Goal: Transaction & Acquisition: Purchase product/service

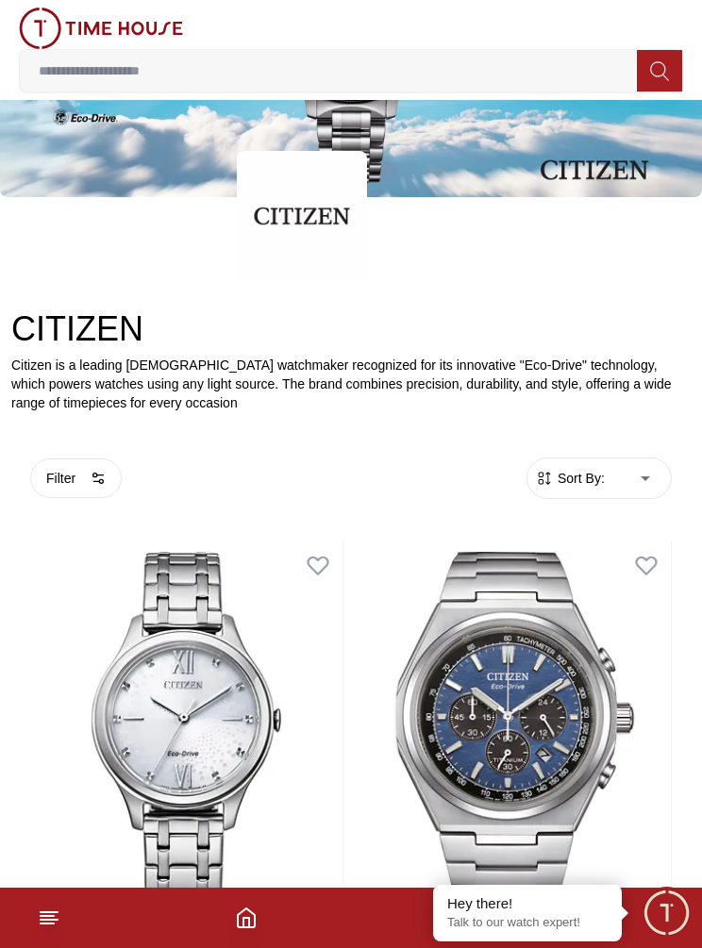
scroll to position [166, 0]
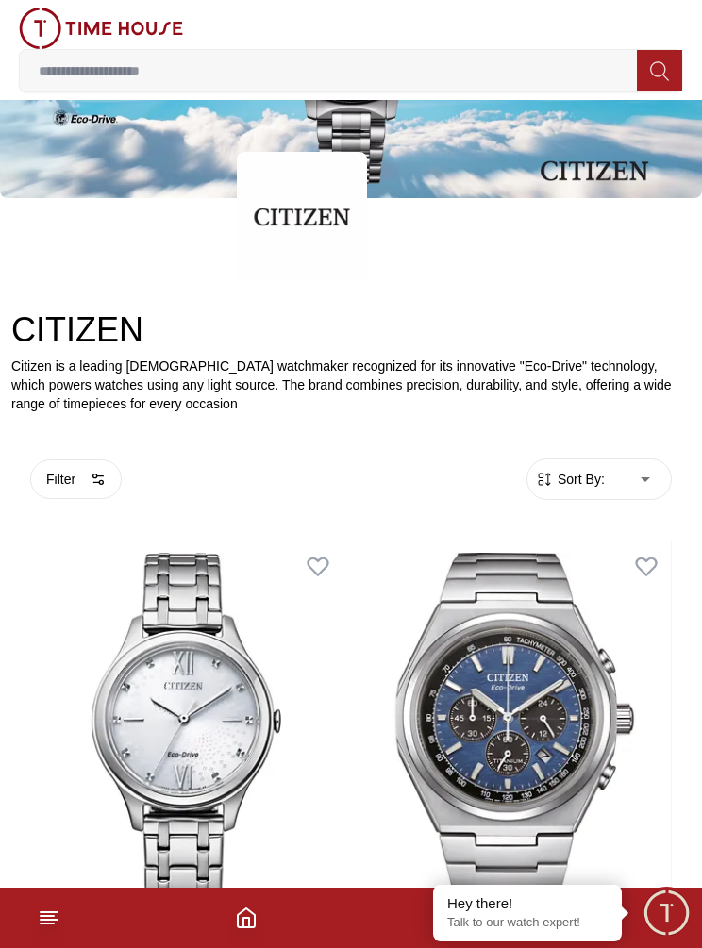
click at [75, 484] on button "Filter" at bounding box center [75, 479] width 91 height 40
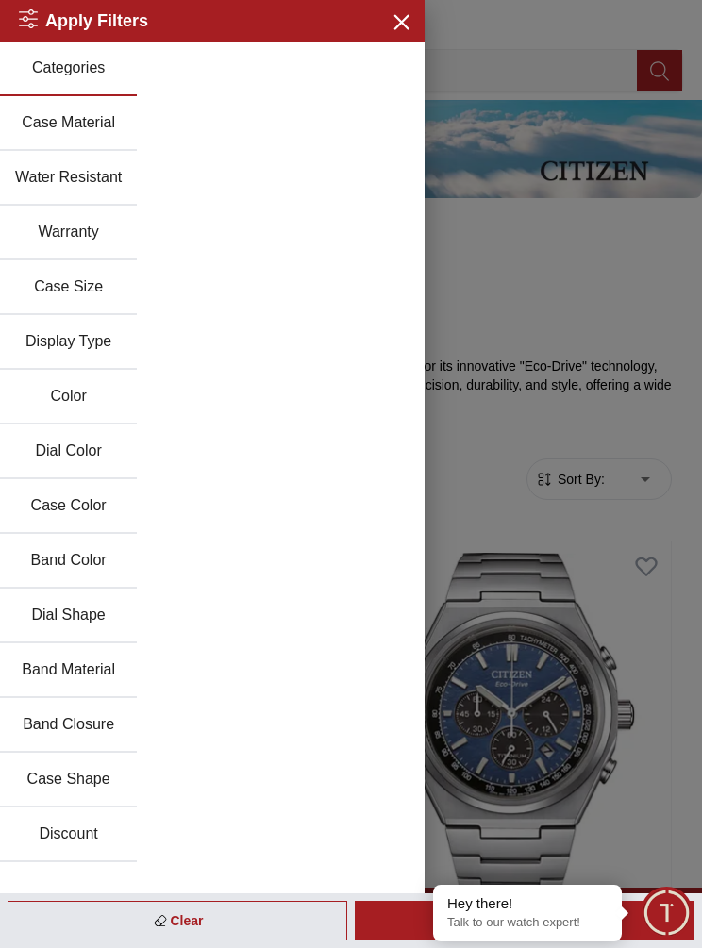
click at [108, 516] on button "Case Color" at bounding box center [68, 506] width 137 height 55
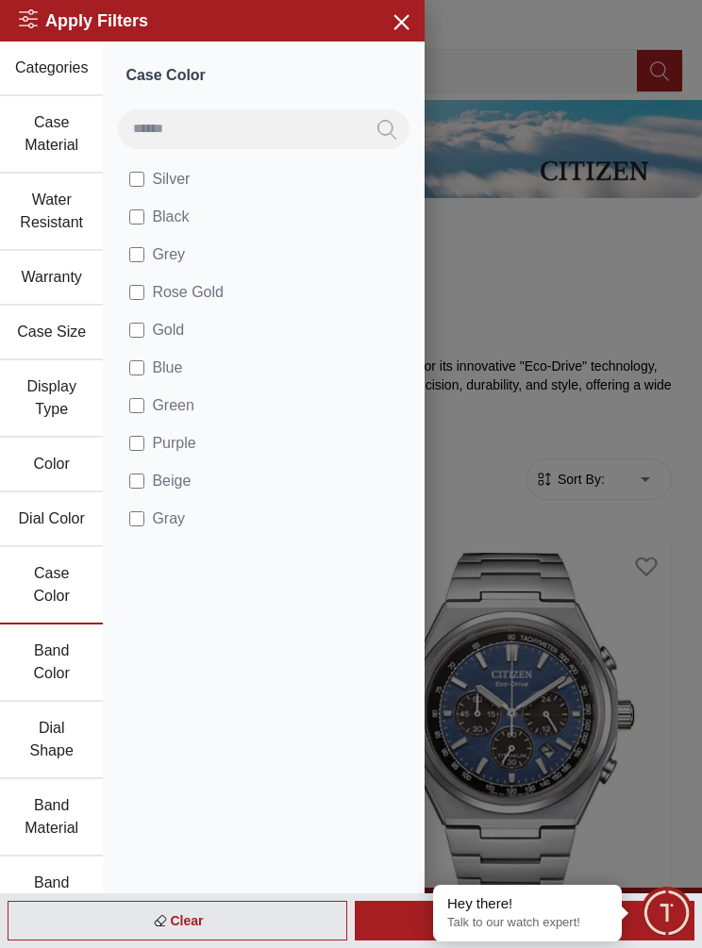
click at [188, 360] on label "Blue" at bounding box center [159, 368] width 60 height 23
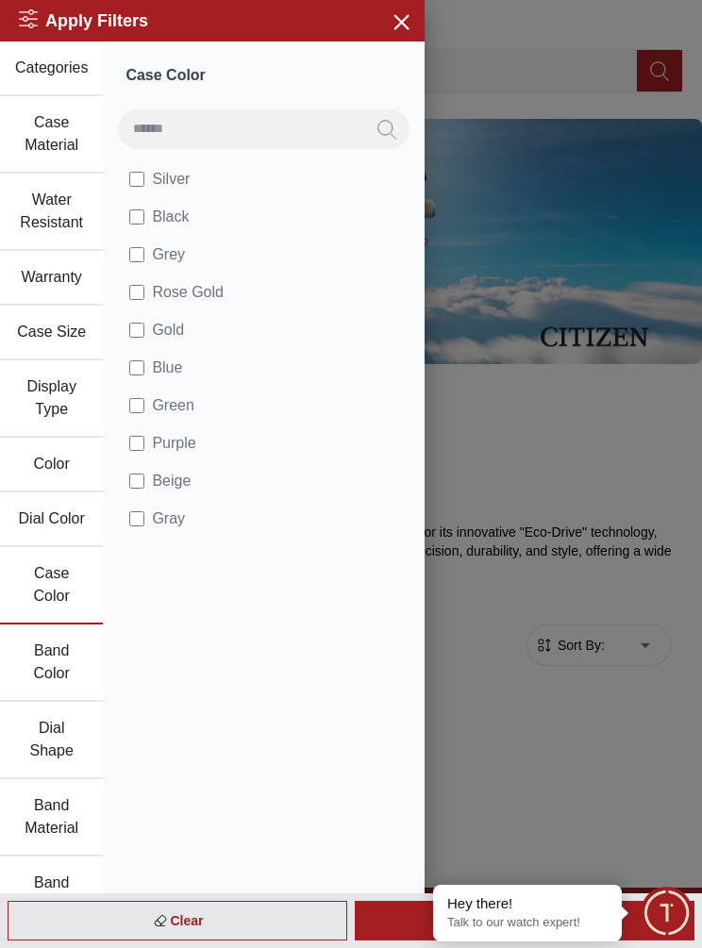
click at [535, 698] on div at bounding box center [351, 474] width 702 height 948
click at [125, 21] on h2 "Apply Filters" at bounding box center [83, 21] width 129 height 26
click at [555, 739] on div at bounding box center [351, 474] width 702 height 948
click at [407, 20] on icon "button" at bounding box center [401, 21] width 24 height 24
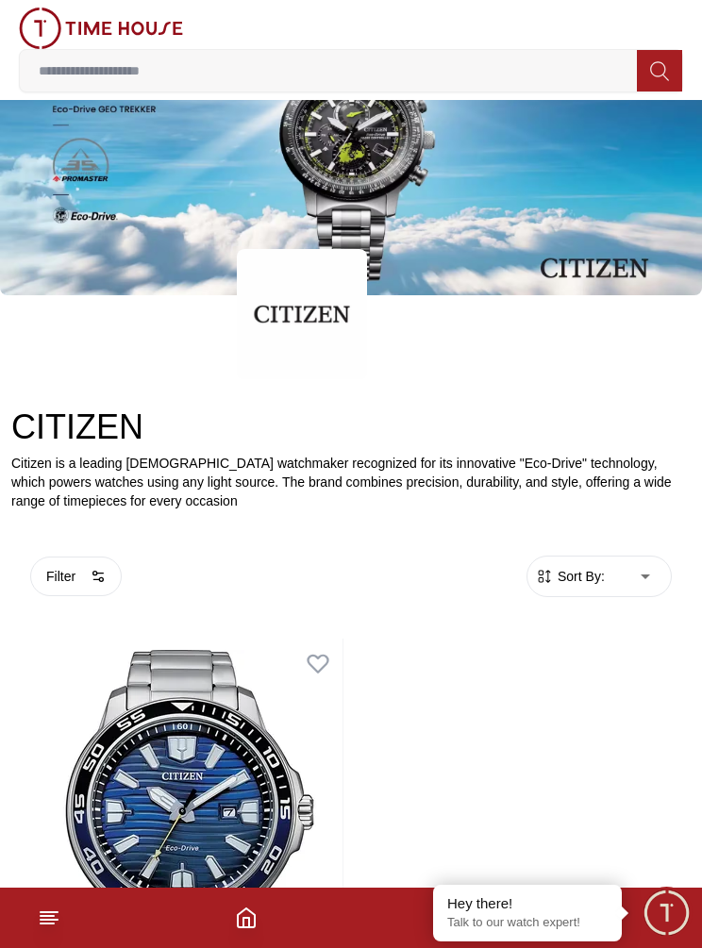
scroll to position [227, 0]
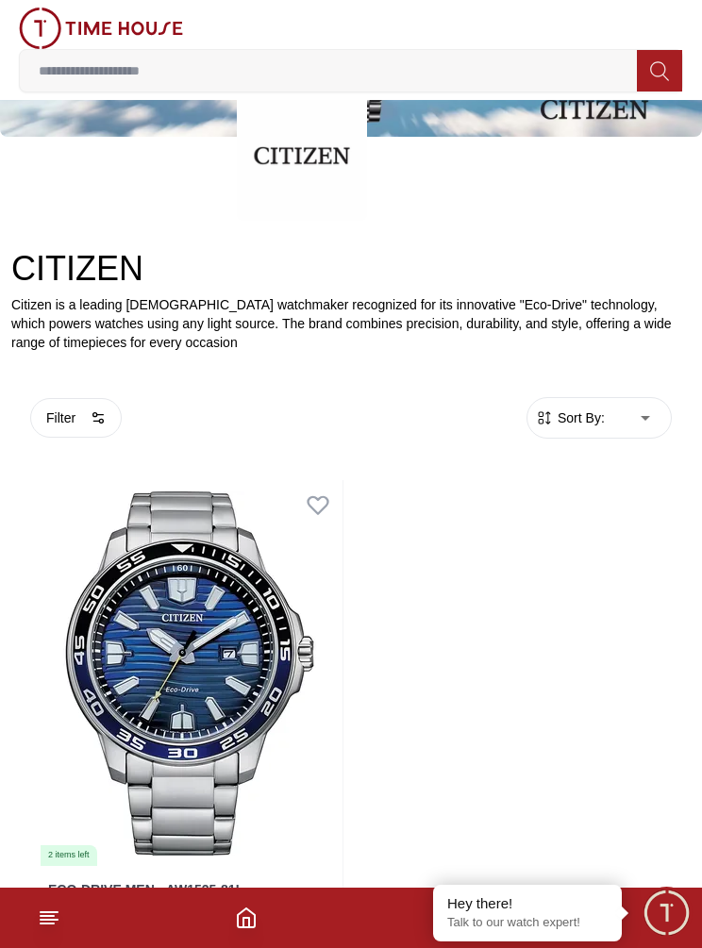
click at [612, 407] on body "100% Genuine products with International Warranty Shop From [GEOGRAPHIC_DATA] |…" at bounding box center [351, 400] width 702 height 1254
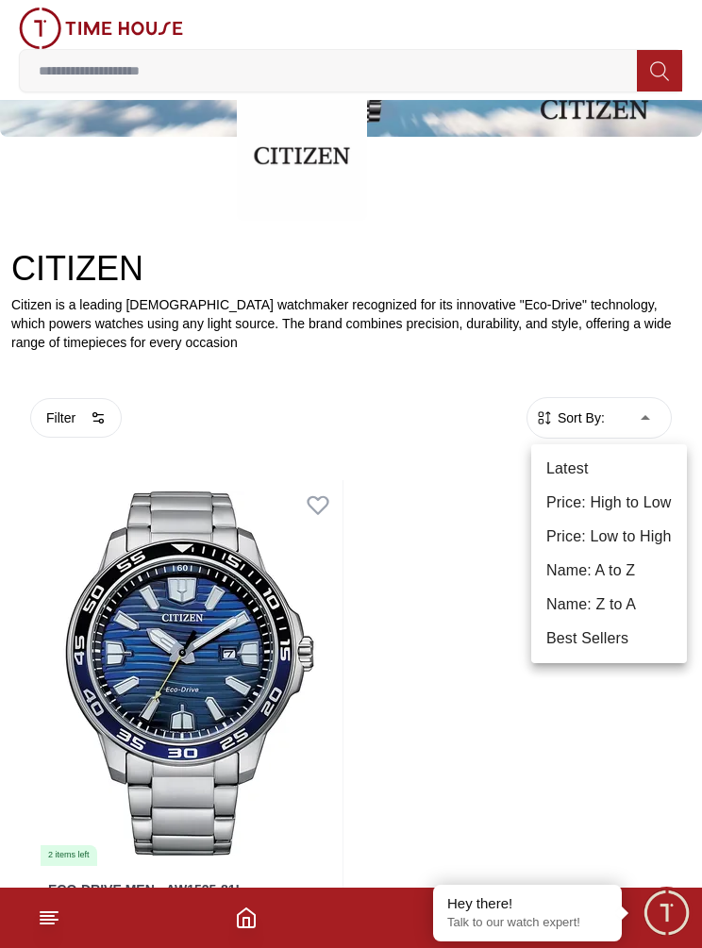
scroll to position [305, 0]
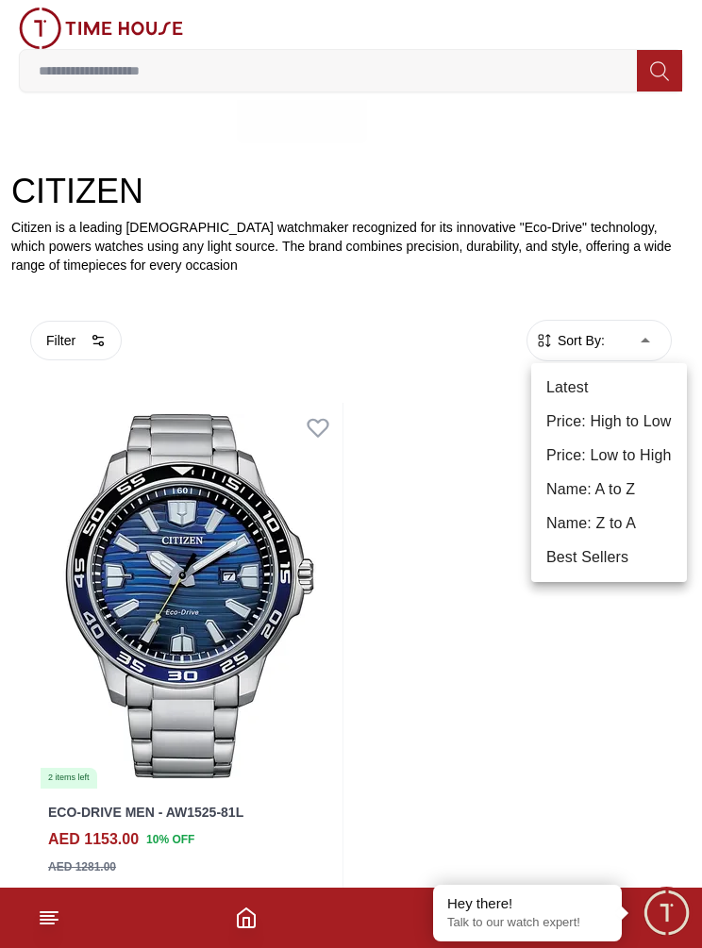
click at [81, 324] on div at bounding box center [351, 474] width 702 height 948
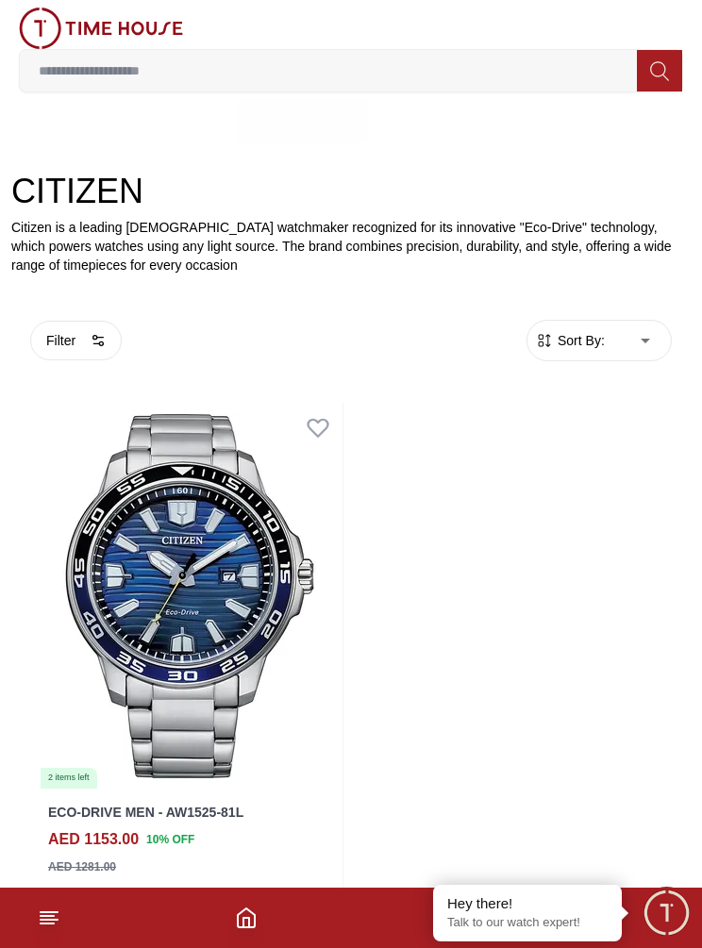
click at [76, 350] on button "Filter" at bounding box center [75, 341] width 91 height 40
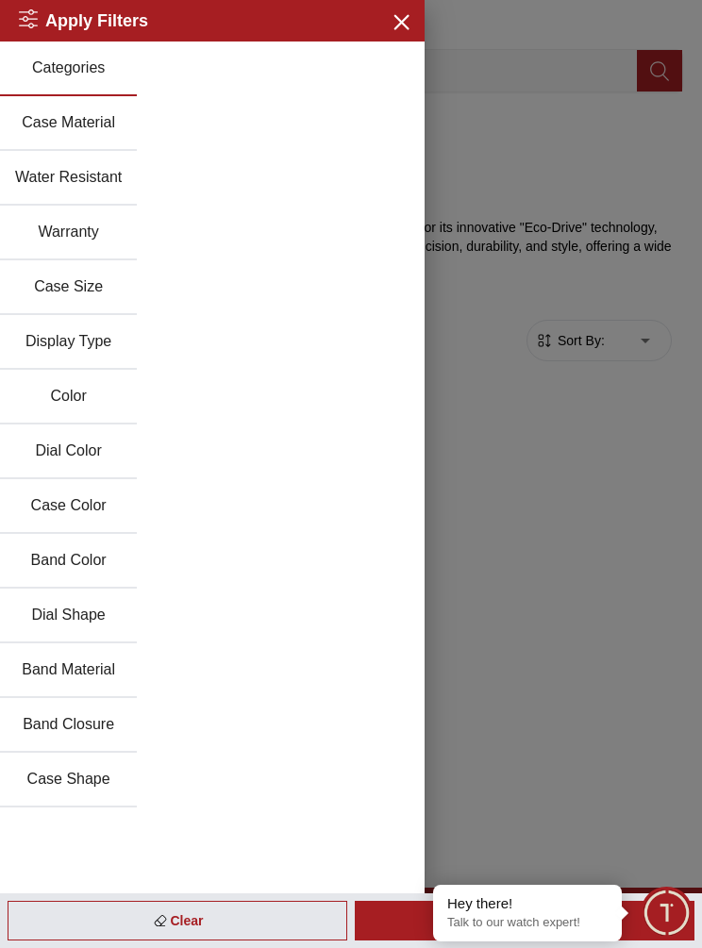
scroll to position [304, 0]
click at [165, 890] on div "Apply Filters Close menu Clear Apply Categories Case Material Water Resistant W…" at bounding box center [212, 474] width 424 height 948
click at [139, 889] on div "Apply Filters Close menu Clear Apply Categories Case Material Water Resistant W…" at bounding box center [212, 474] width 424 height 948
click at [125, 936] on div "Clear" at bounding box center [178, 921] width 340 height 40
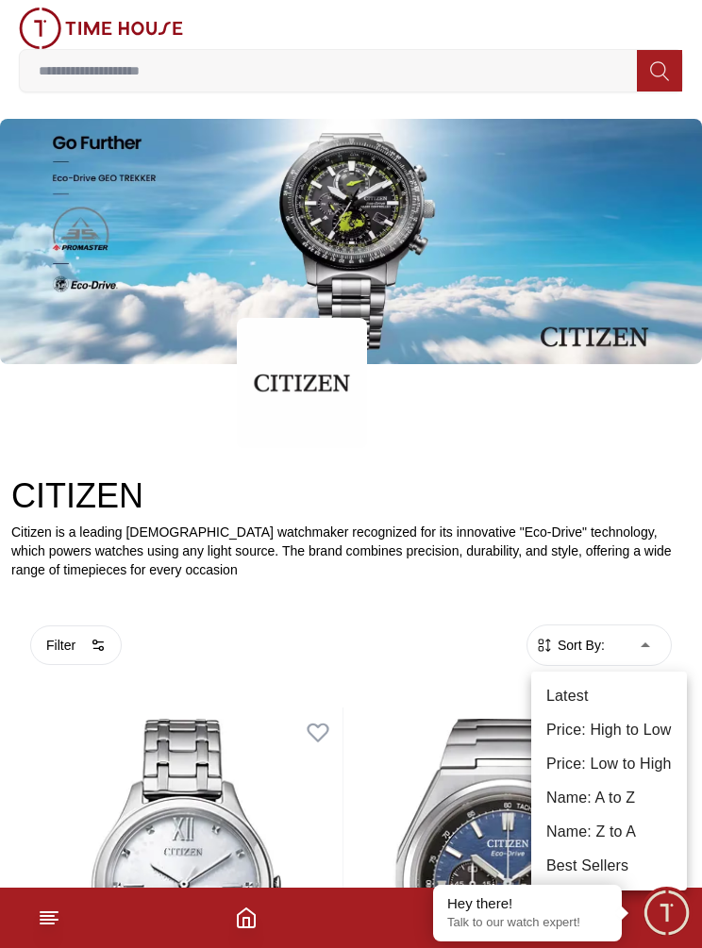
click at [650, 763] on li "Price: Low to High" at bounding box center [609, 764] width 156 height 34
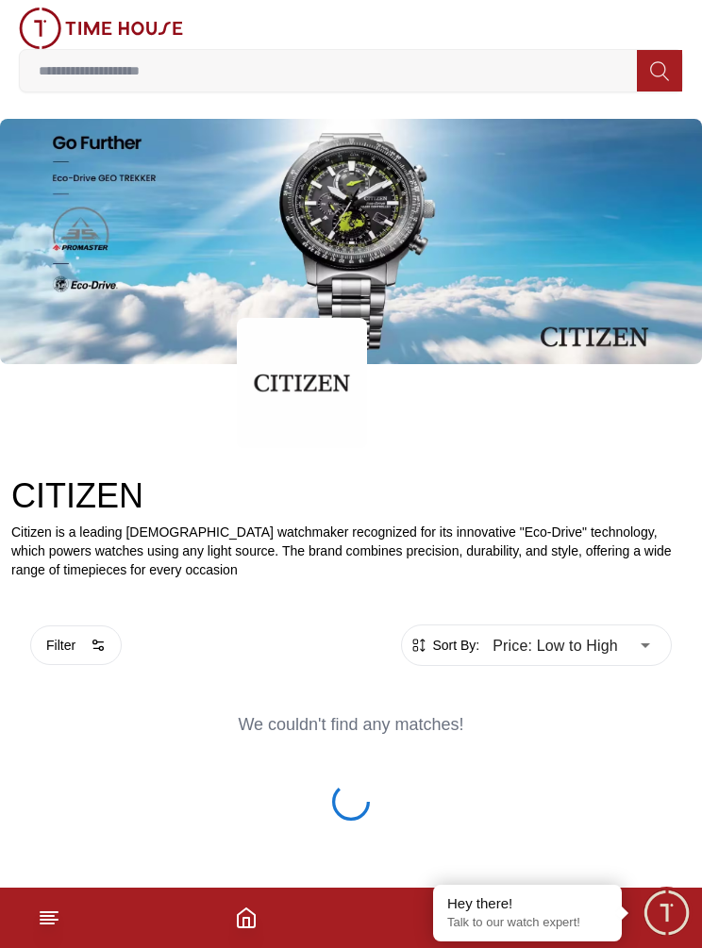
type input "*"
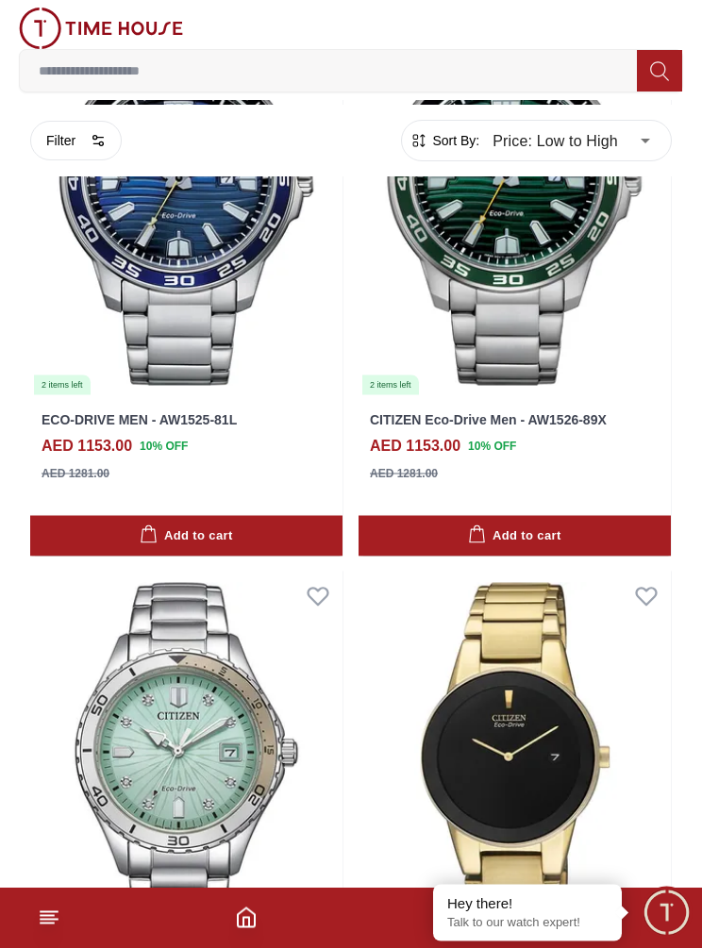
scroll to position [15668, 0]
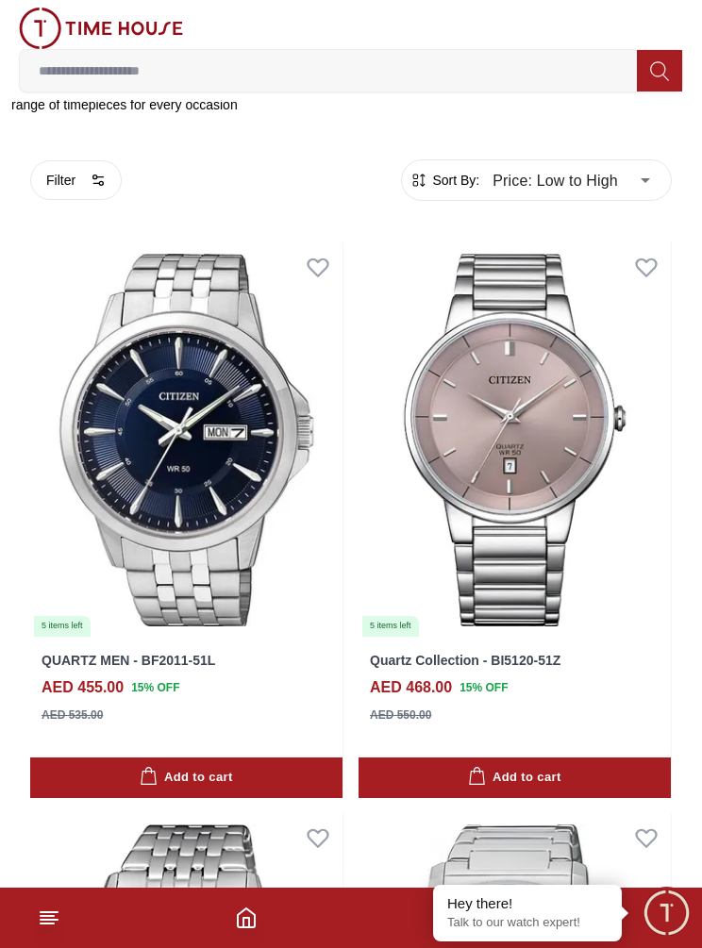
scroll to position [468, 0]
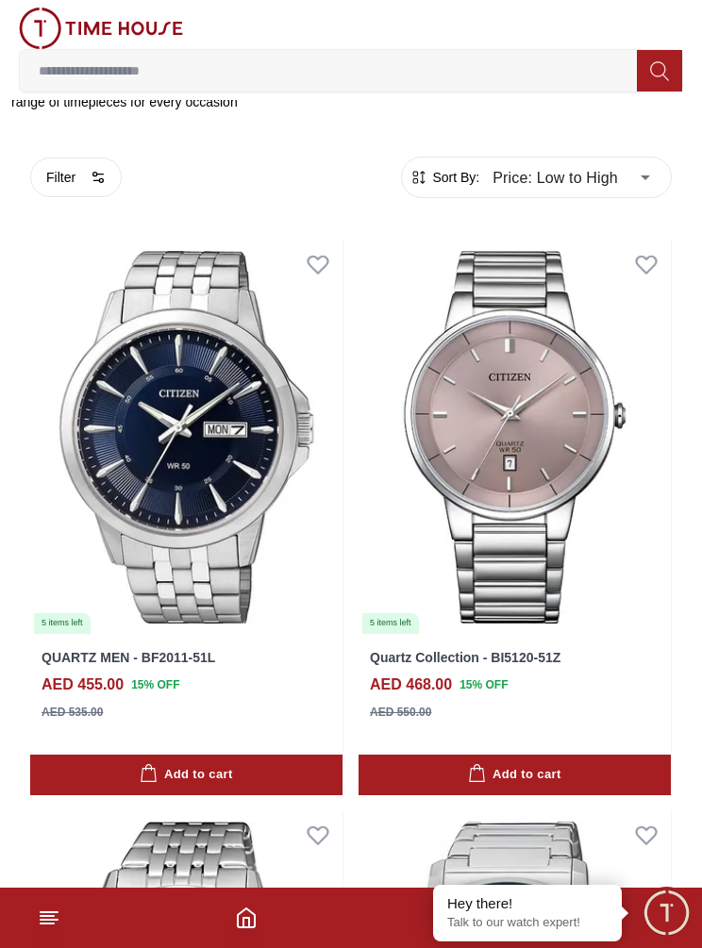
click at [532, 403] on img at bounding box center [514, 437] width 312 height 395
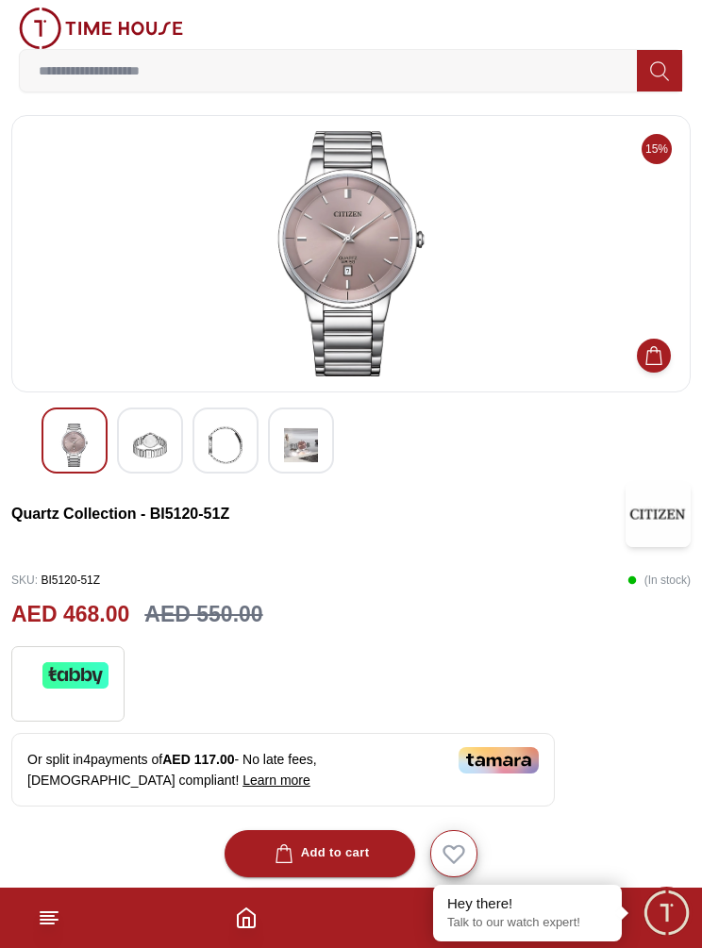
click at [158, 429] on img at bounding box center [150, 445] width 34 height 43
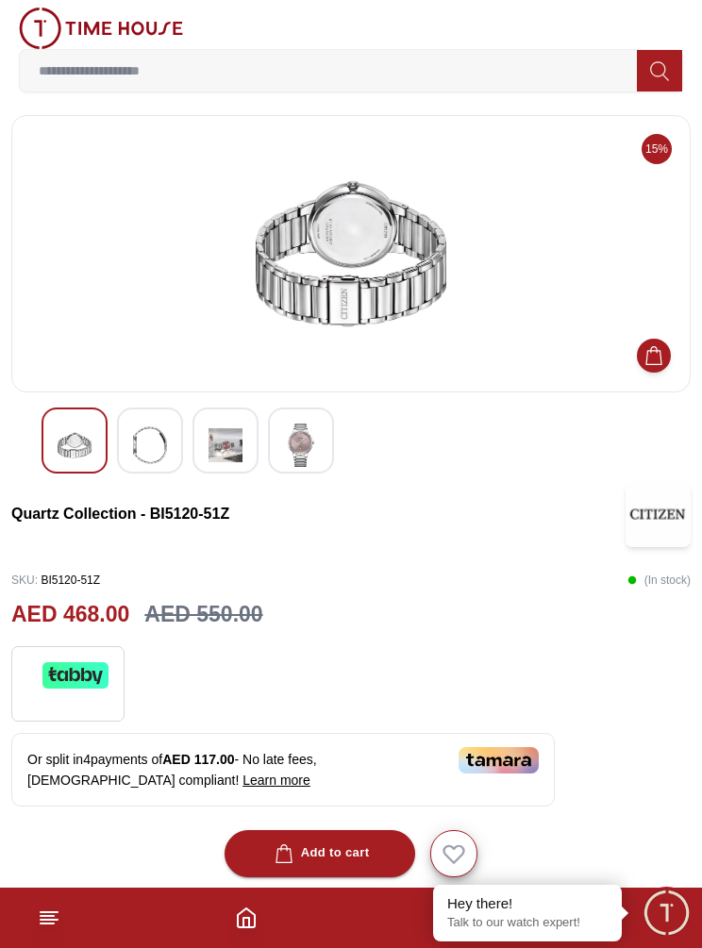
click at [224, 445] on img at bounding box center [225, 445] width 34 height 43
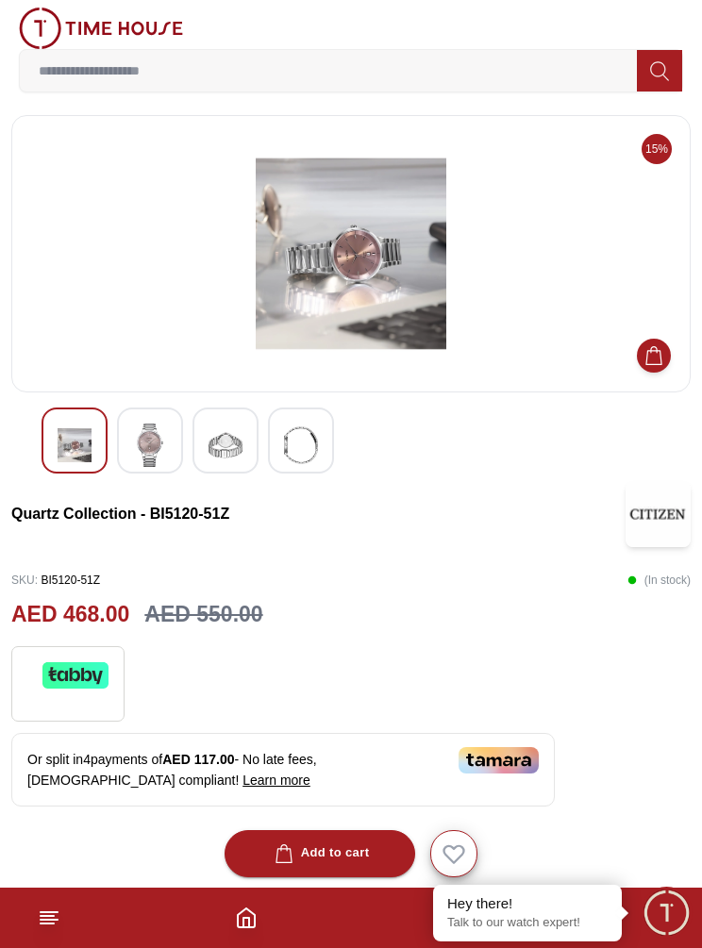
click at [310, 437] on img at bounding box center [301, 445] width 34 height 43
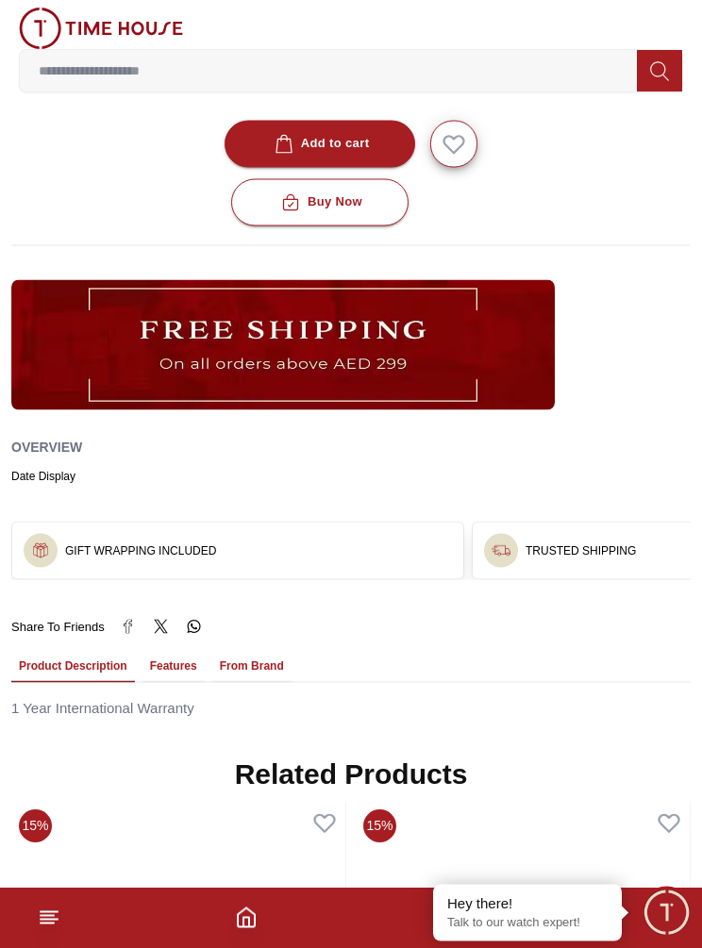
scroll to position [694, 0]
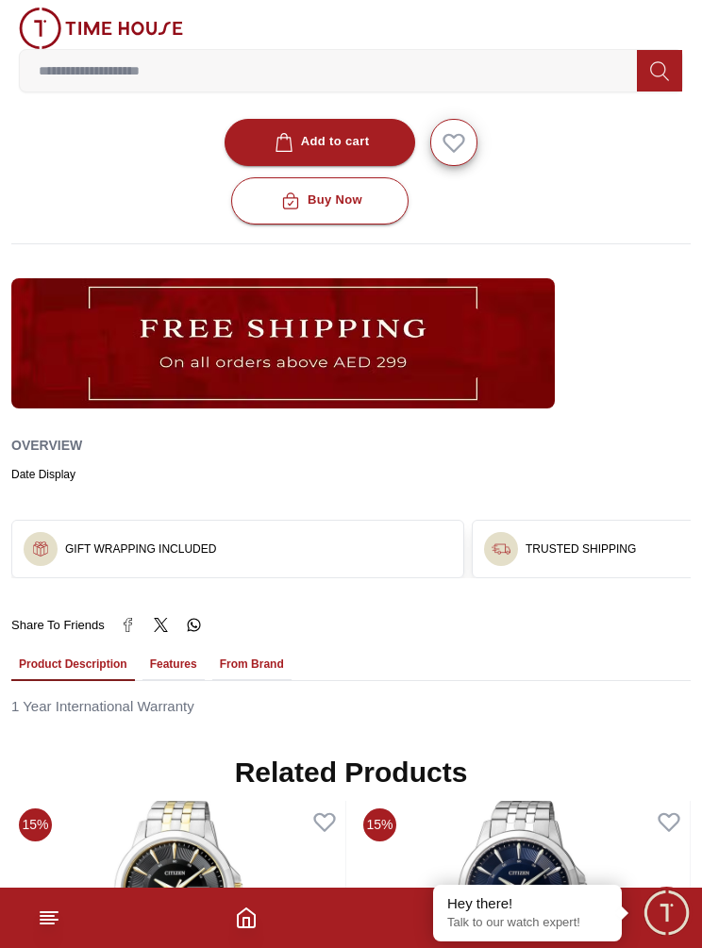
click at [116, 676] on button "Product Description" at bounding box center [73, 665] width 124 height 32
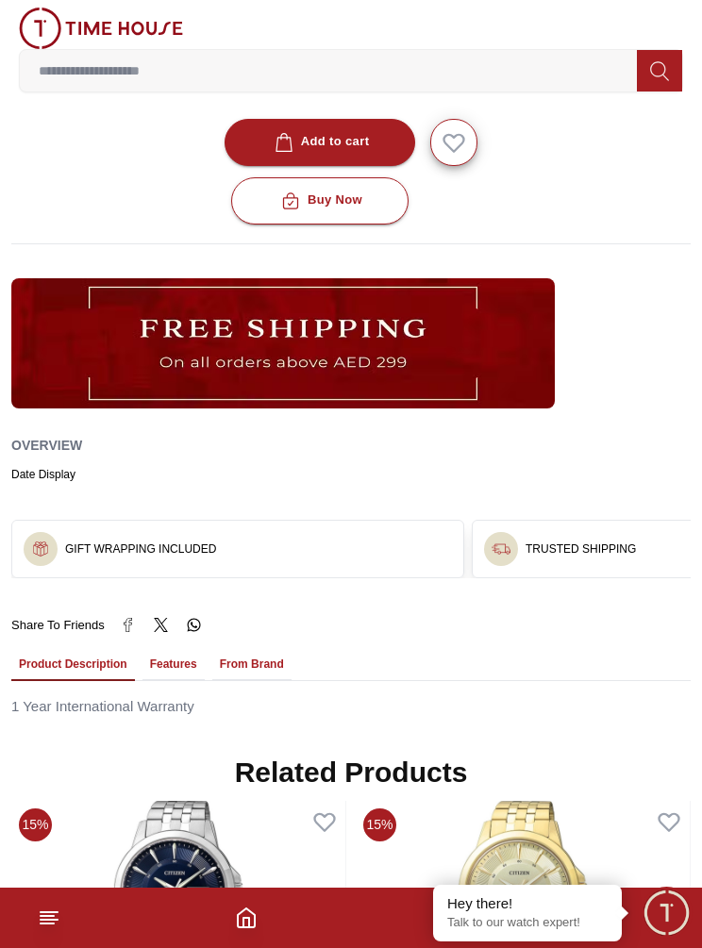
click at [189, 675] on button "Features" at bounding box center [173, 665] width 62 height 32
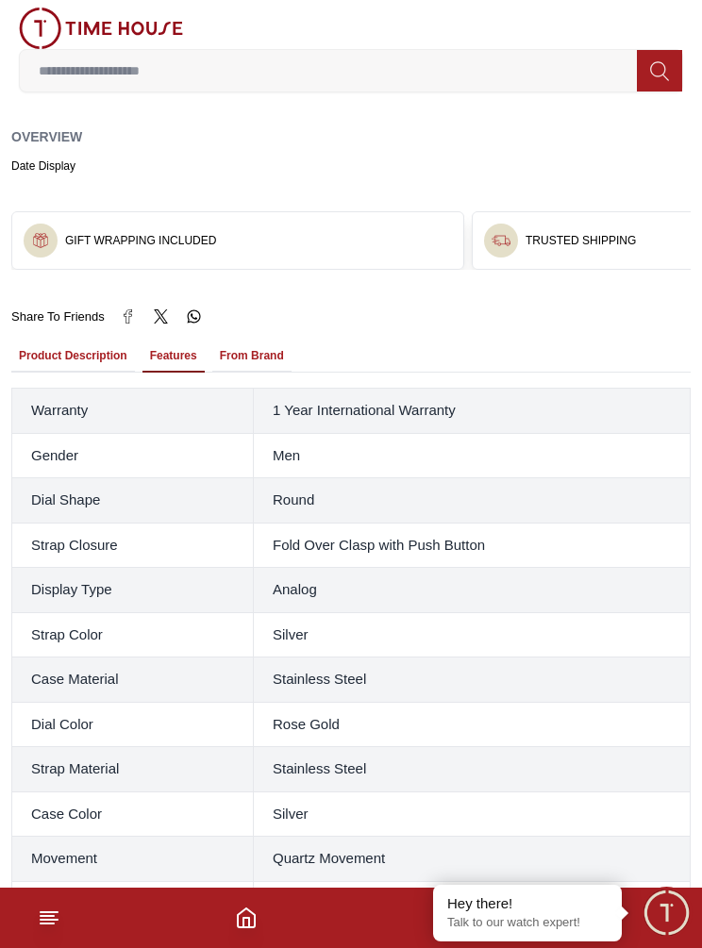
scroll to position [1002, 0]
click at [272, 346] on button "From Brand" at bounding box center [251, 357] width 79 height 32
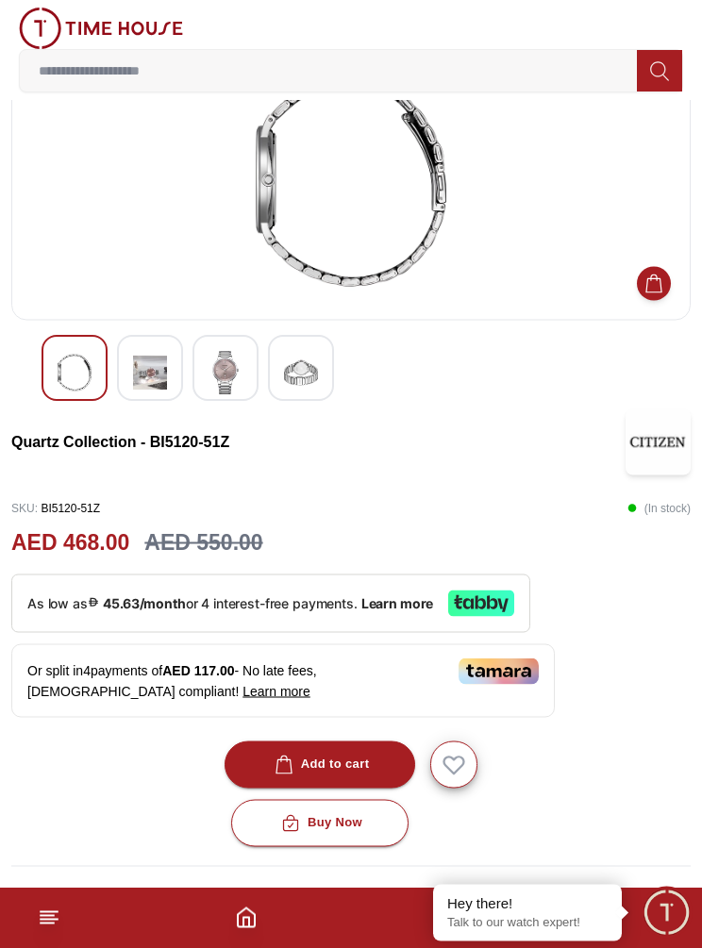
scroll to position [0, 0]
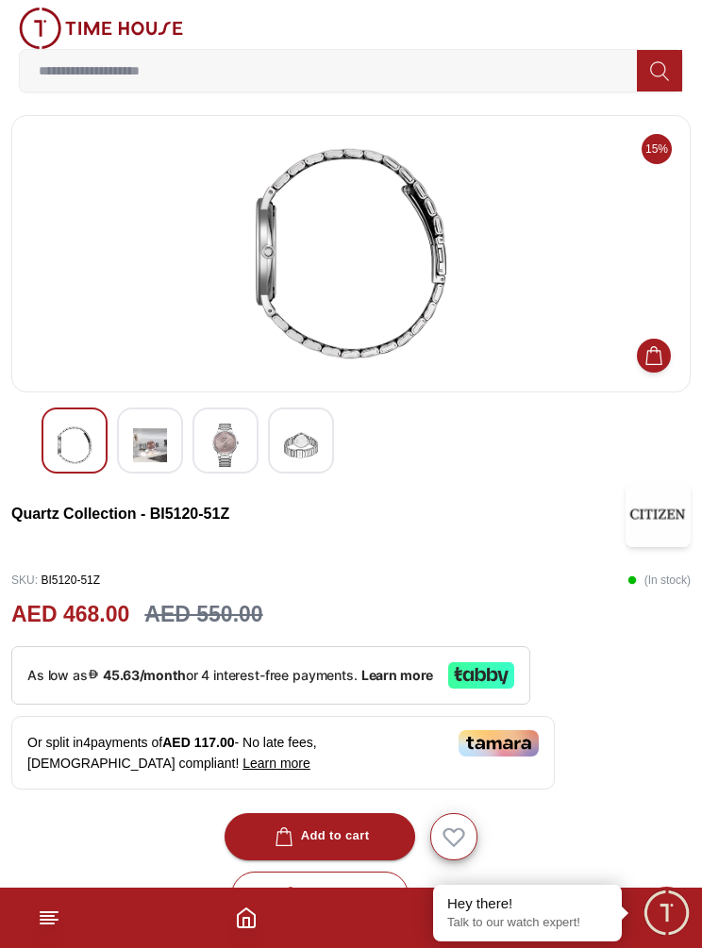
click at [503, 70] on input at bounding box center [328, 71] width 617 height 38
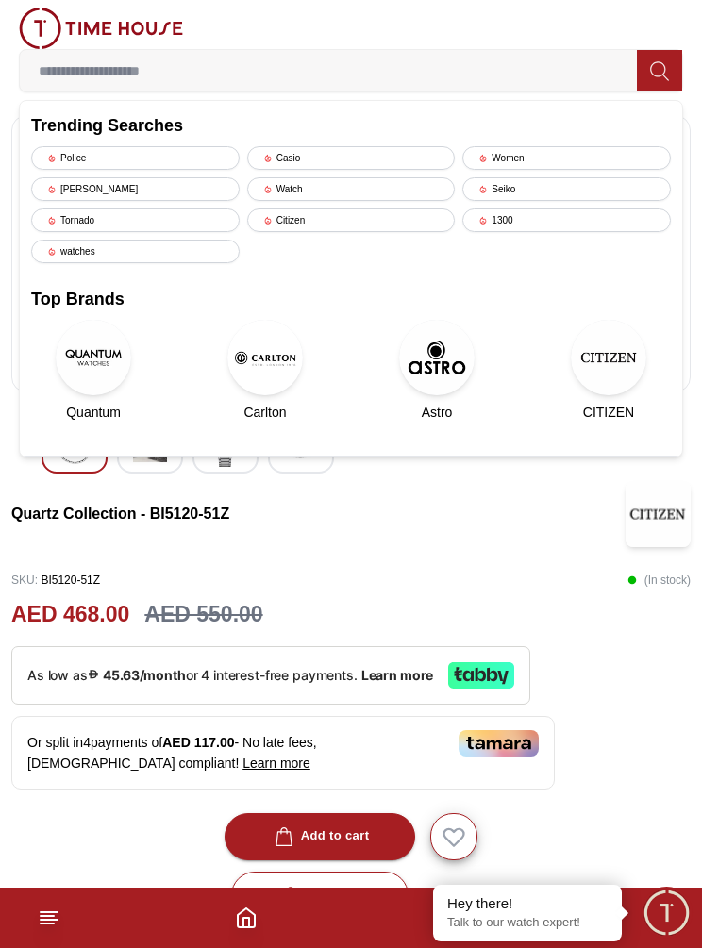
click at [523, 185] on div "Seiko" at bounding box center [566, 189] width 208 height 24
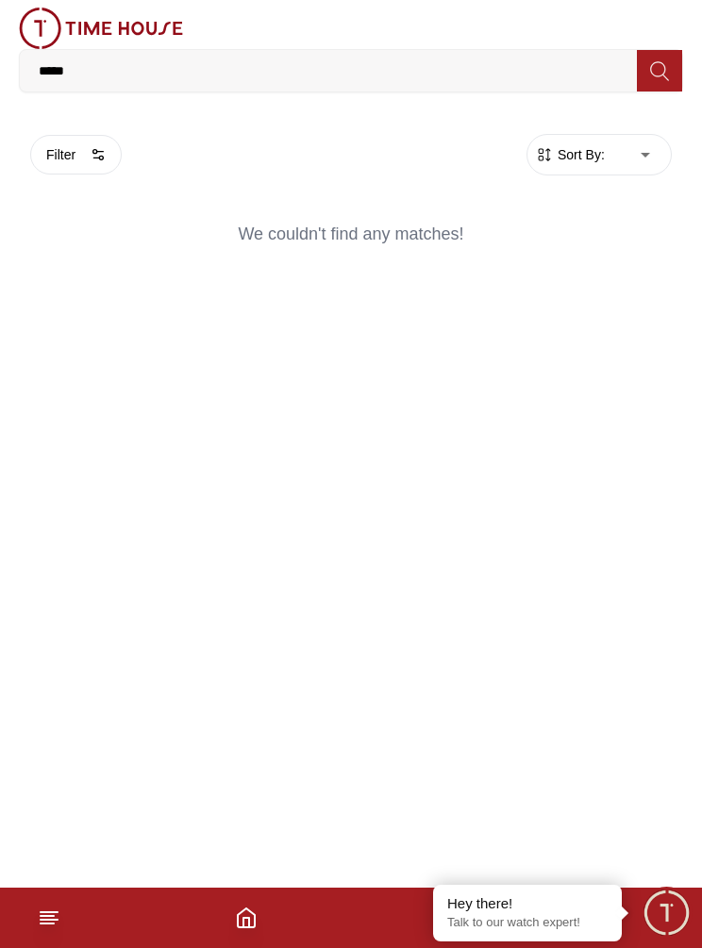
click at [680, 57] on button at bounding box center [659, 71] width 45 height 42
click at [77, 162] on button "Filter" at bounding box center [75, 155] width 91 height 40
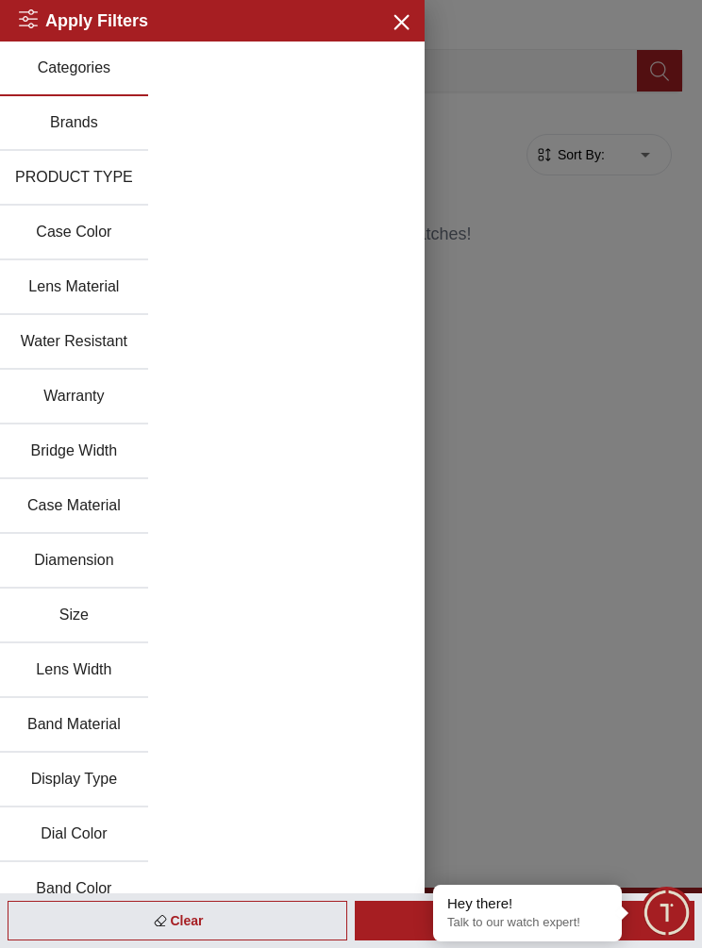
click at [407, 16] on icon "button" at bounding box center [400, 21] width 13 height 13
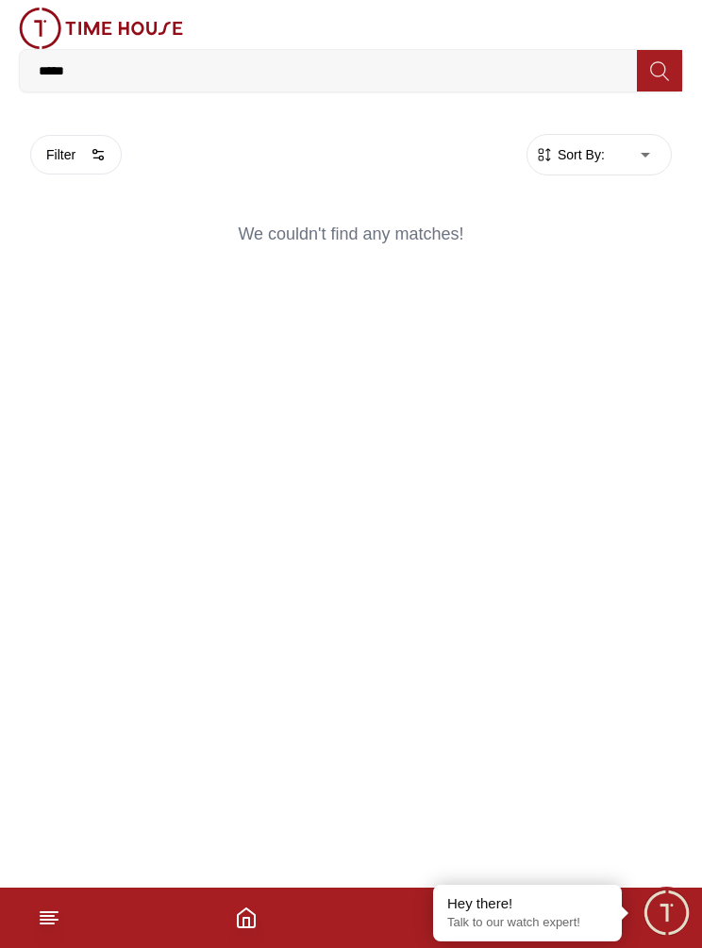
click at [260, 83] on input "*****" at bounding box center [328, 71] width 617 height 38
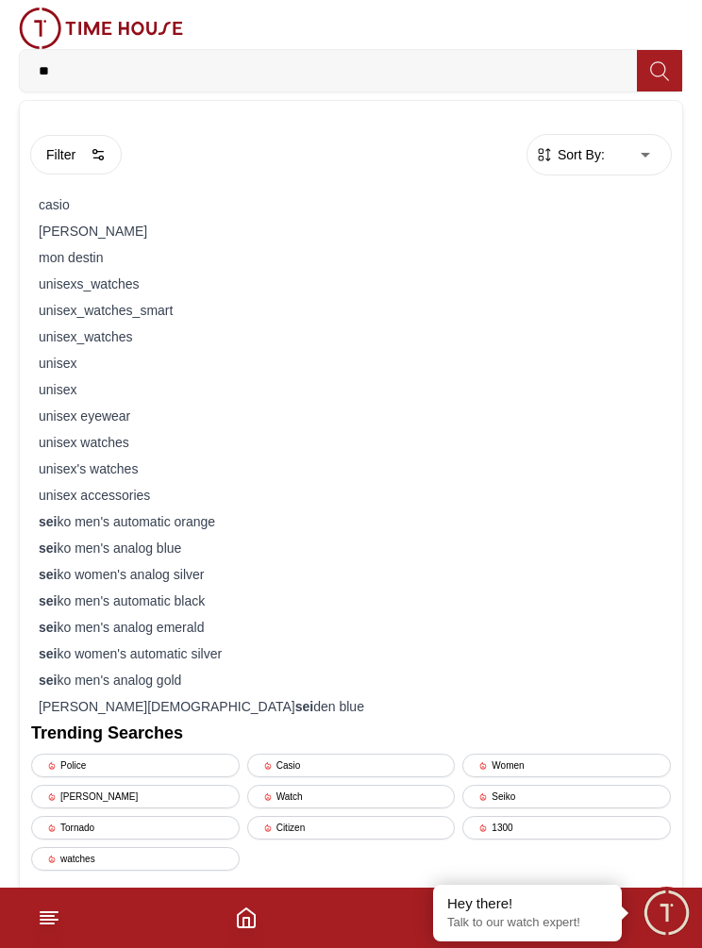
type input "*"
